Goal: Information Seeking & Learning: Find specific fact

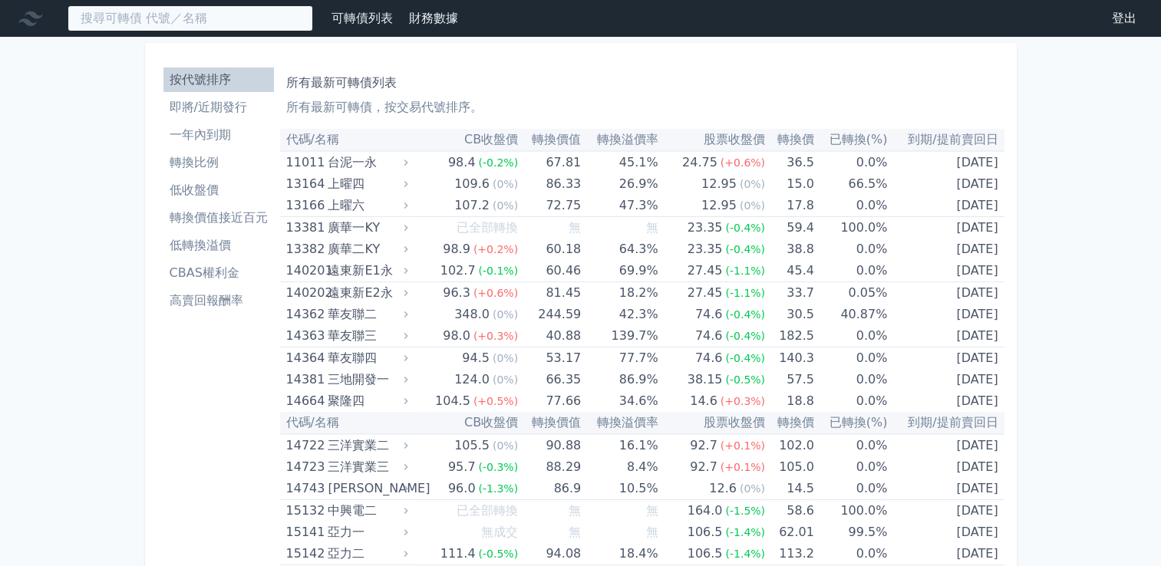
click at [135, 23] on input at bounding box center [191, 18] width 246 height 26
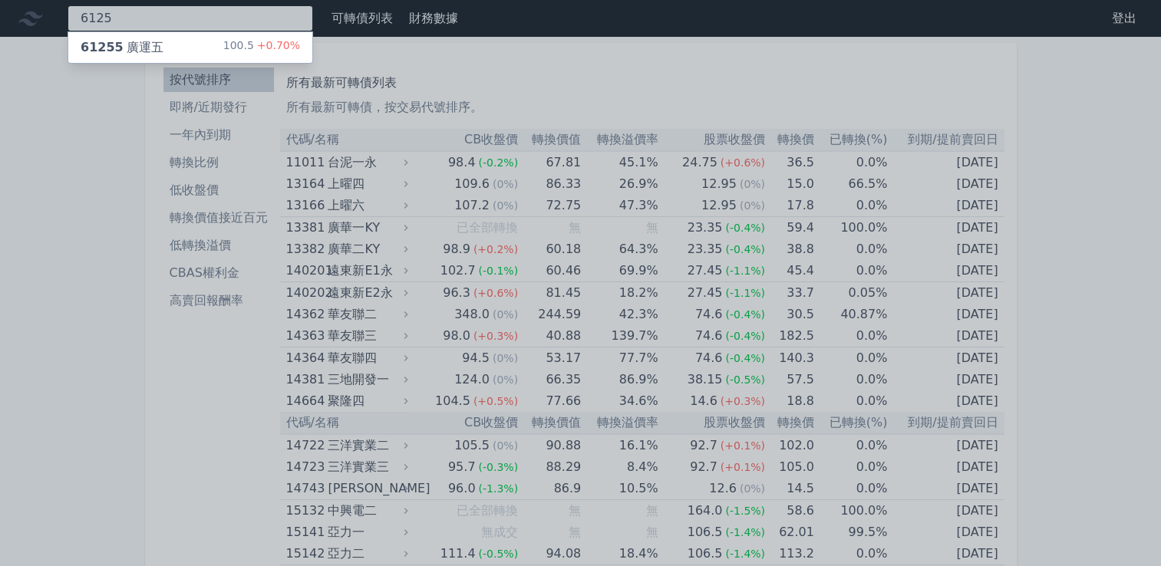
type input "6125"
click at [131, 51] on div "61255 廣運五" at bounding box center [122, 47] width 83 height 18
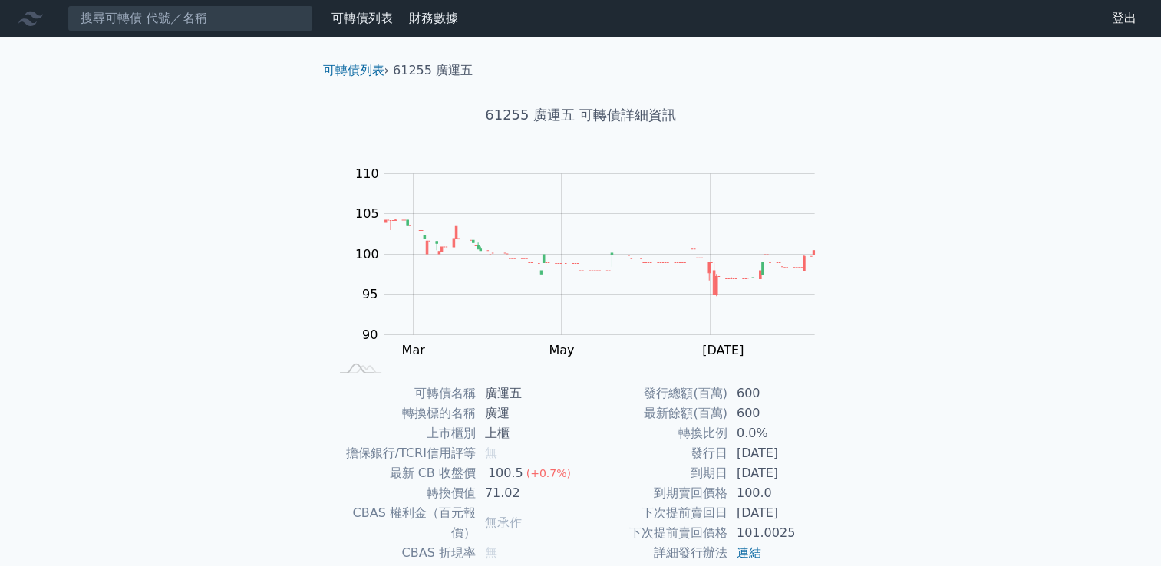
click at [131, 51] on div "可轉債列表 財務數據 可轉債列表 財務數據 登出 登出 可轉債列表 › 61255 廣運五 61255 廣運五 可轉債詳細資訊 Zoom Out 104 90…" at bounding box center [580, 365] width 1161 height 730
click at [369, 14] on link "可轉債列表" at bounding box center [361, 18] width 61 height 15
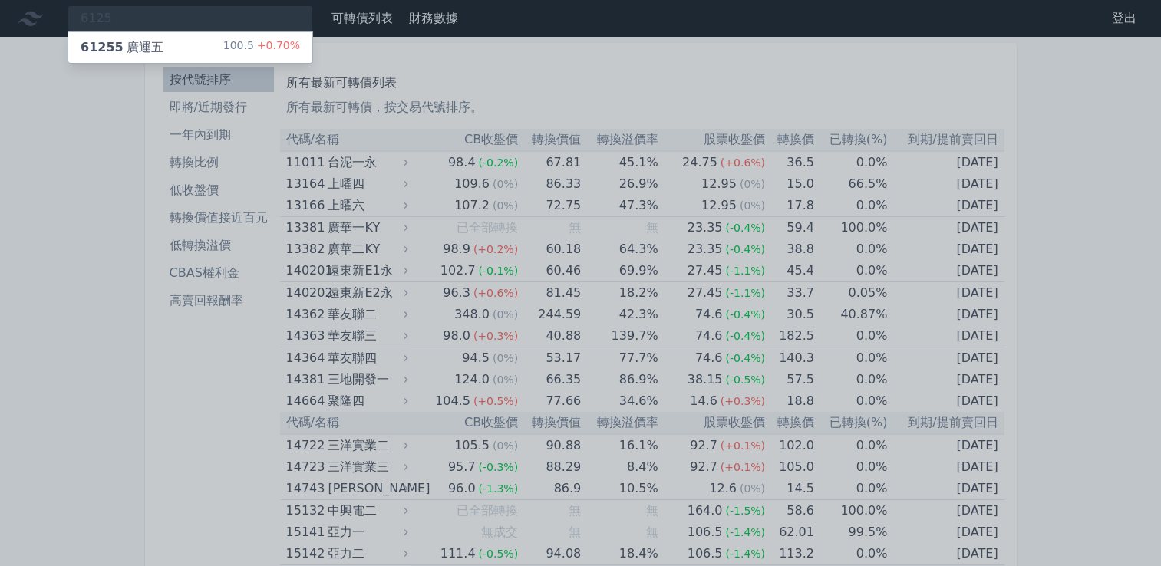
click at [369, 14] on div at bounding box center [580, 283] width 1161 height 566
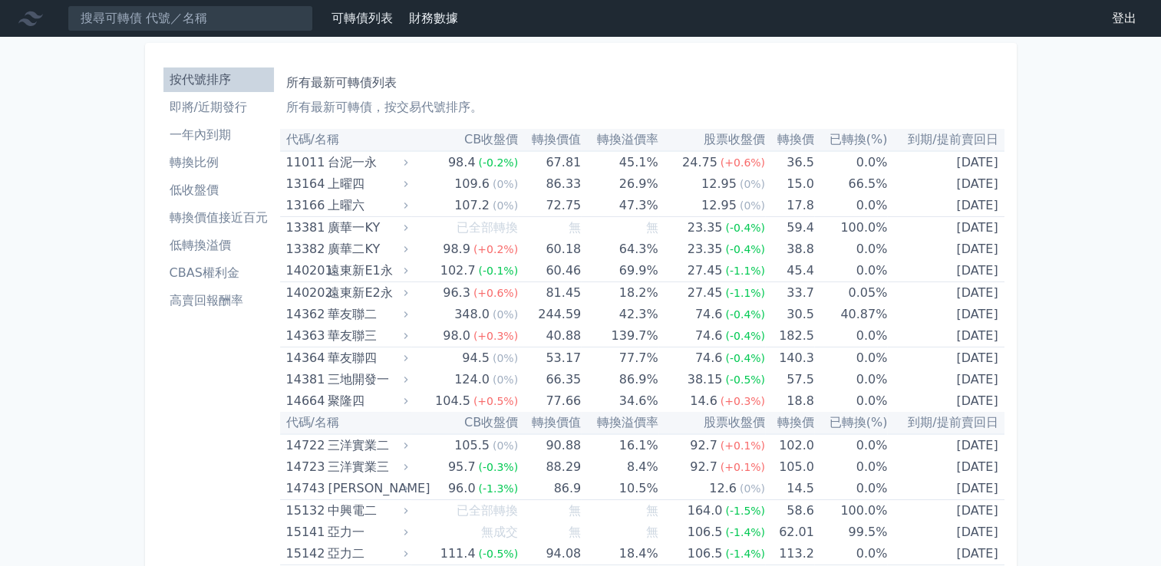
click at [218, 242] on li "低轉換溢價" at bounding box center [218, 245] width 110 height 18
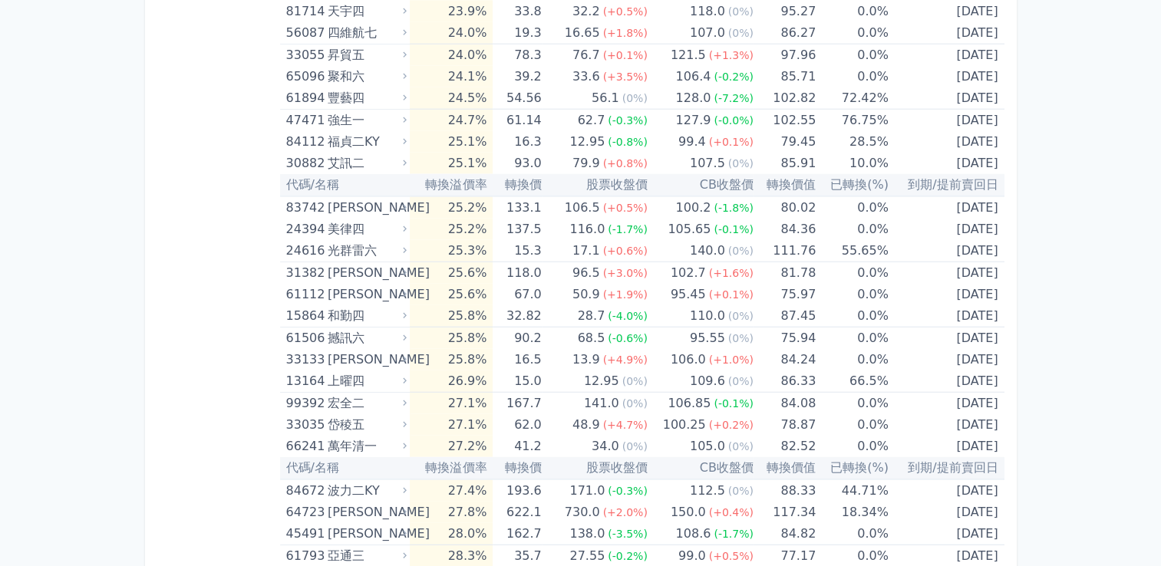
scroll to position [3919, 0]
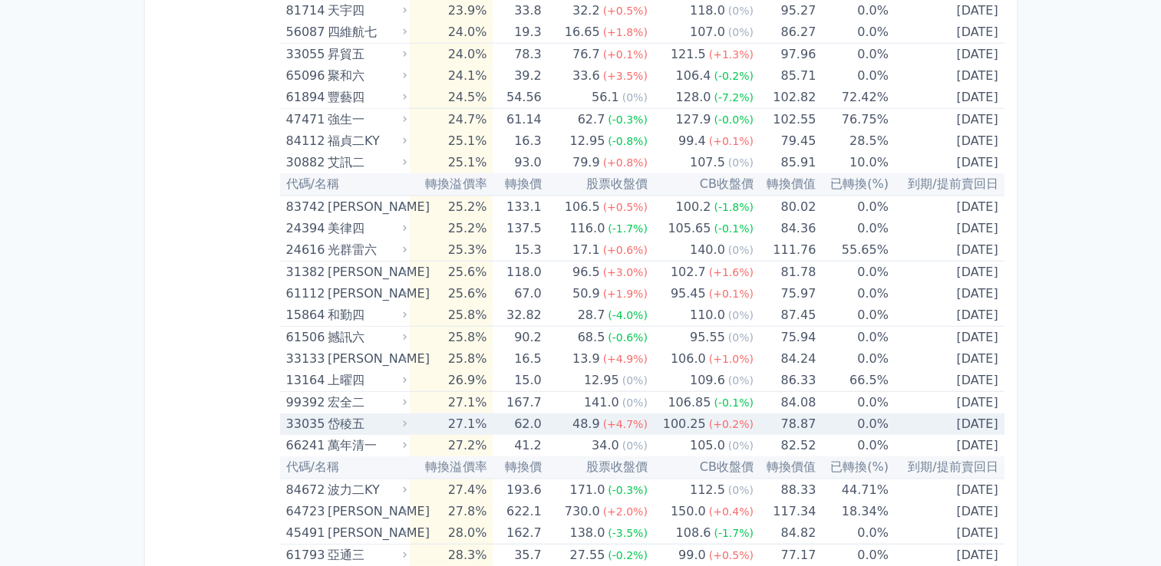
click at [415, 414] on td "27.1%" at bounding box center [451, 424] width 83 height 21
